Goal: Transaction & Acquisition: Purchase product/service

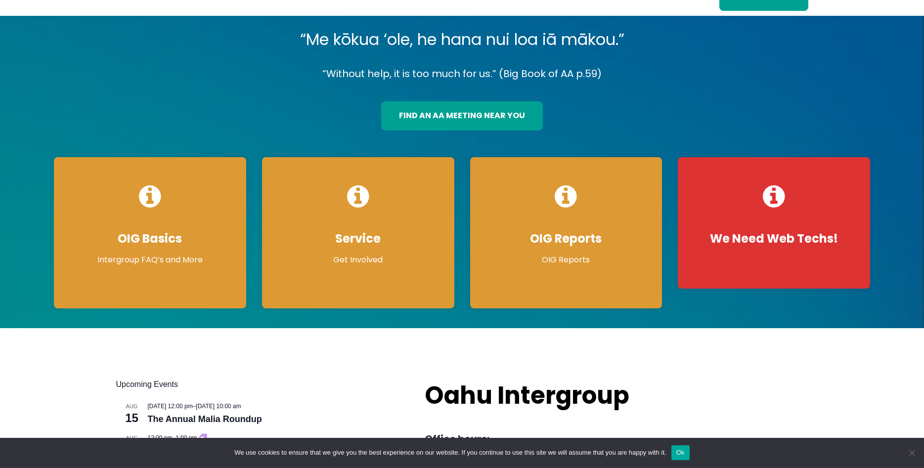
scroll to position [50, 0]
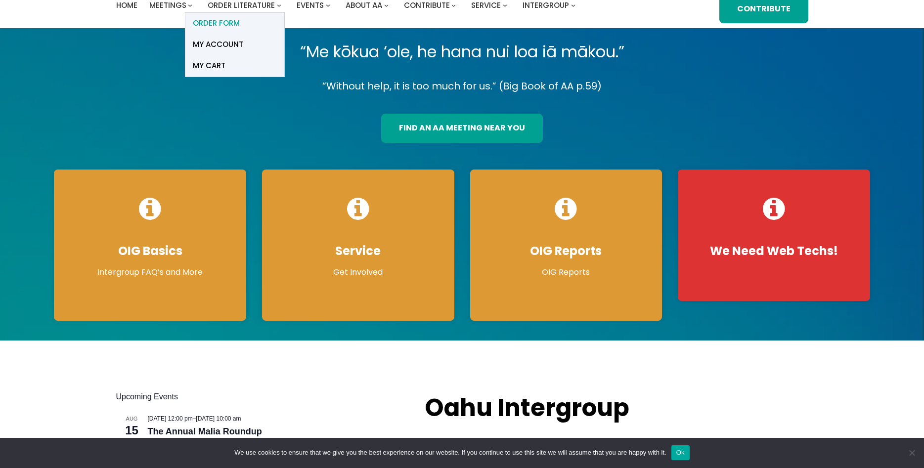
click at [231, 23] on span "ORDER FORM" at bounding box center [216, 23] width 47 height 14
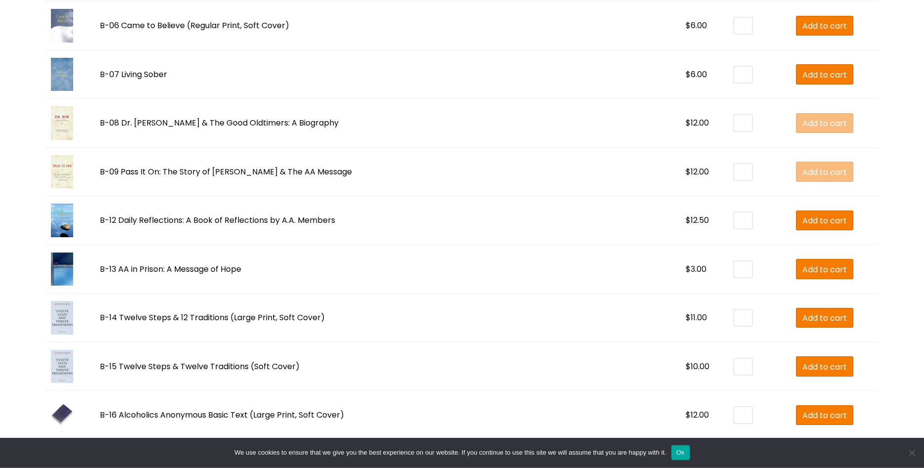
scroll to position [656, 0]
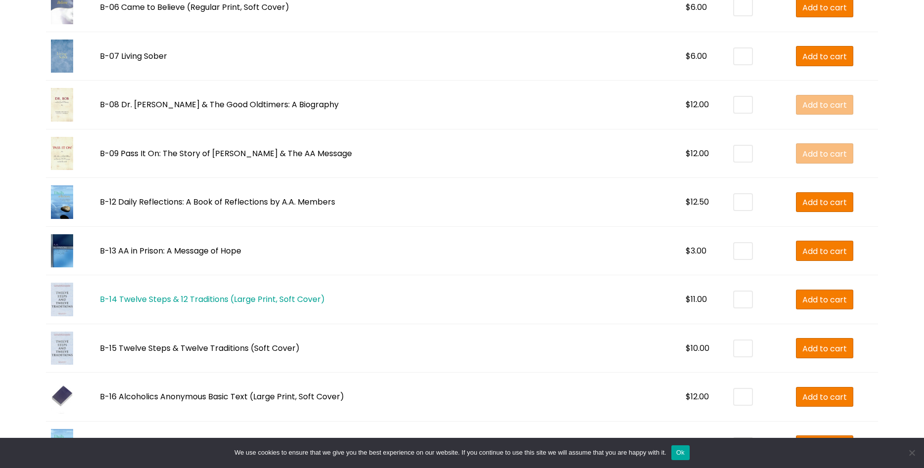
click at [220, 295] on link "B-14 Twelve Steps & 12 Traditions (Large Print, Soft Cover)" at bounding box center [212, 299] width 225 height 11
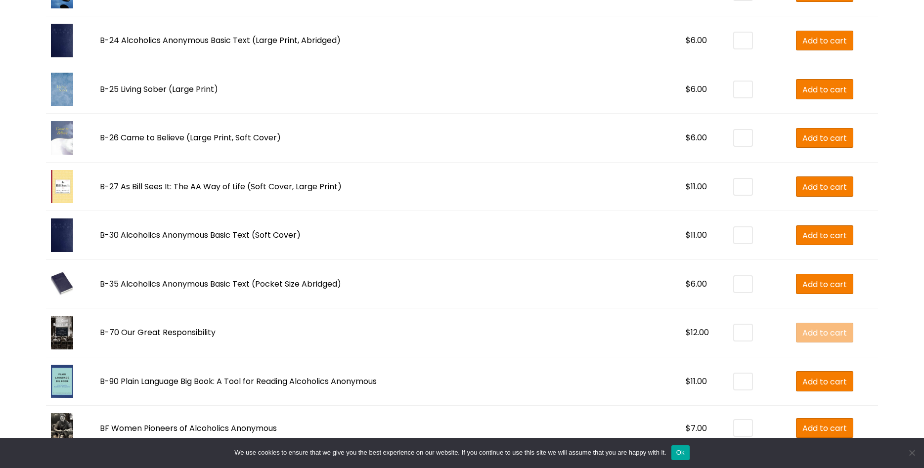
scroll to position [1160, 0]
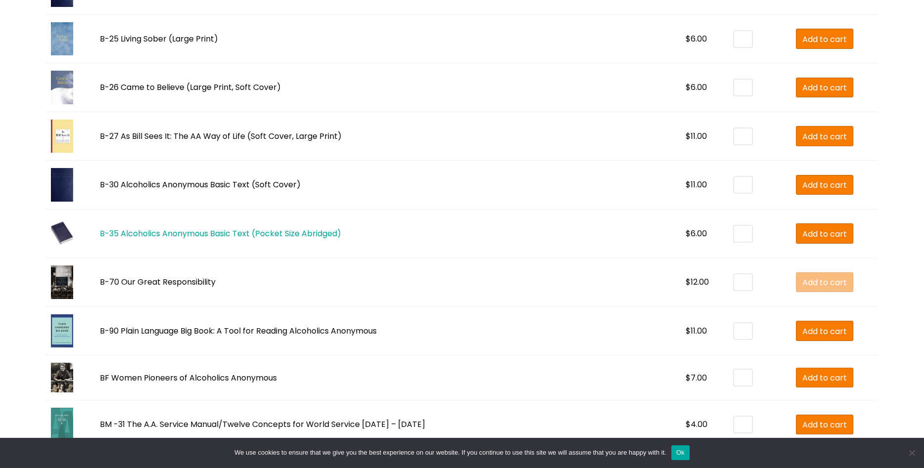
click at [244, 232] on link "B-35 Alcoholics Anonymous Basic Text (Pocket Size Abridged)" at bounding box center [220, 233] width 241 height 11
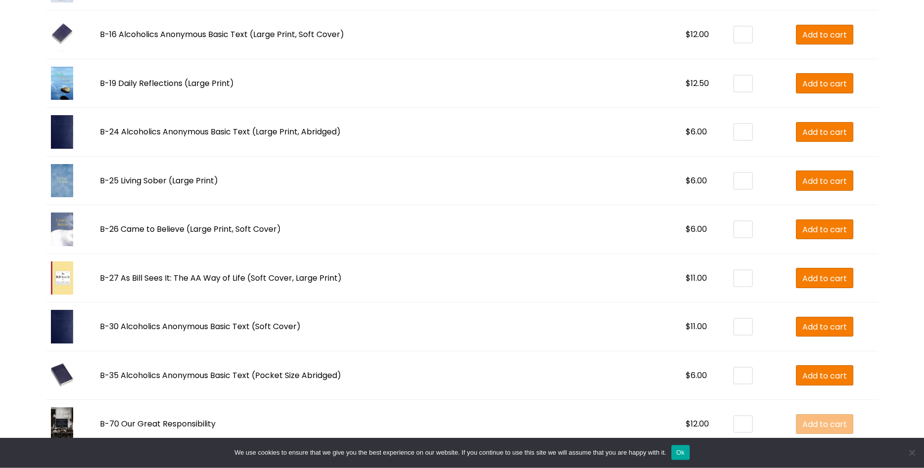
scroll to position [1041, 0]
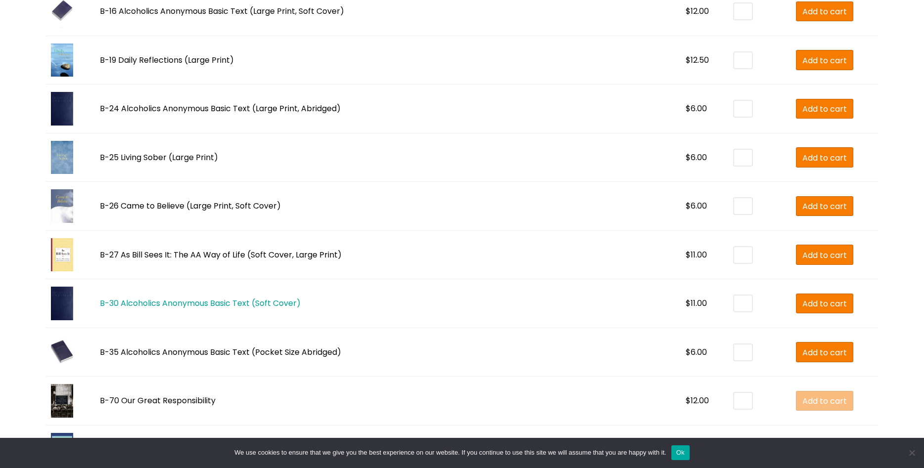
click at [141, 305] on link "B-30 Alcoholics Anonymous Basic Text (Soft Cover)" at bounding box center [200, 303] width 201 height 11
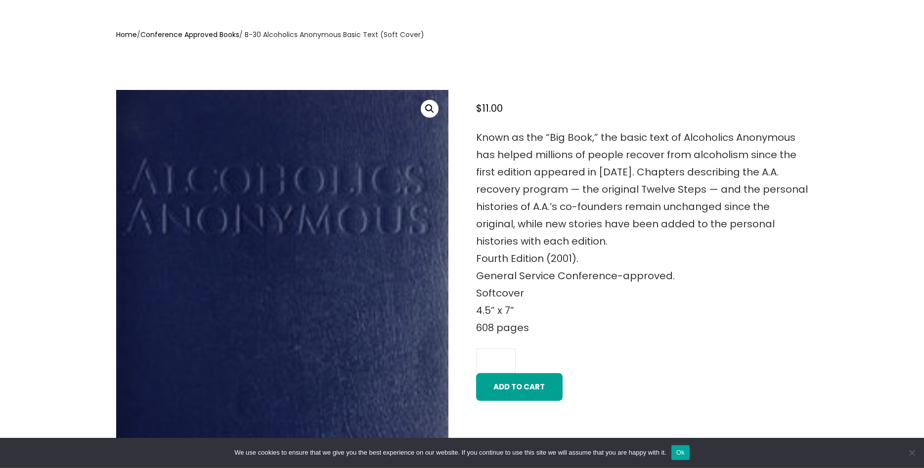
scroll to position [303, 0]
